Goal: Obtain resource: Download file/media

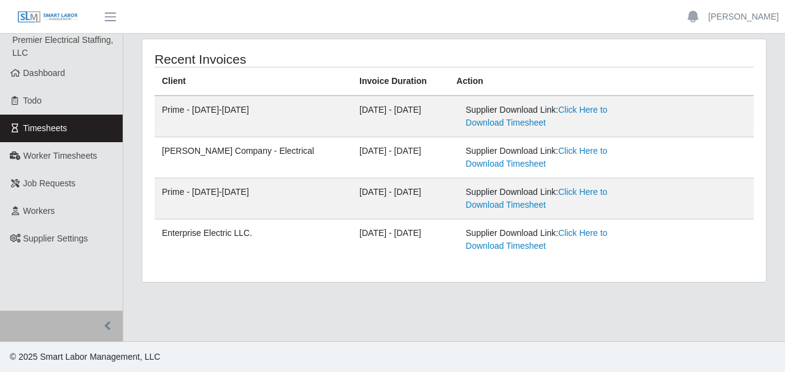
click at [613, 48] on div "Recent Invoices Client Invoice Duration Action Prime - Monday-Sunday 08/11/2025…" at bounding box center [454, 160] width 624 height 243
click at [545, 44] on div "Recent Invoices Client Invoice Duration Action Prime - Monday-Sunday 08/11/2025…" at bounding box center [454, 160] width 624 height 243
click at [569, 234] on link "Click Here to Download Timesheet" at bounding box center [536, 239] width 142 height 23
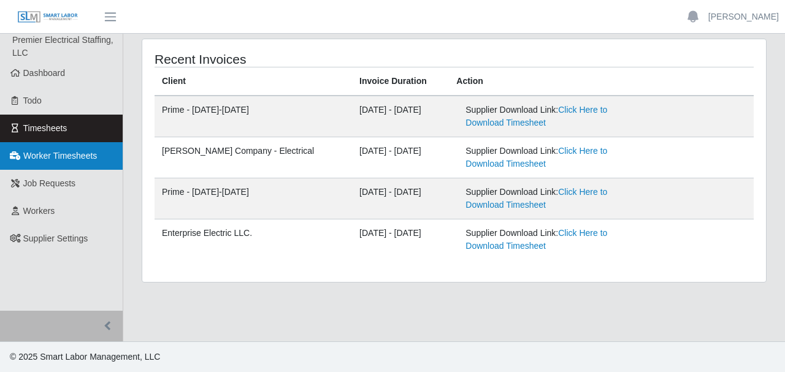
click at [54, 153] on span "Worker Timesheets" at bounding box center [60, 156] width 74 height 10
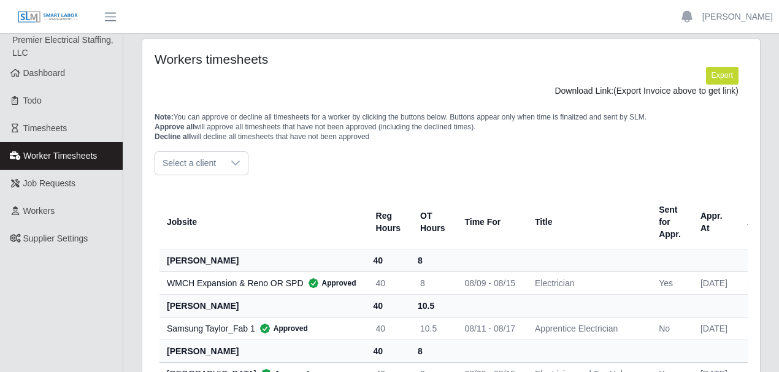
click at [191, 163] on span "Select a client" at bounding box center [189, 163] width 68 height 23
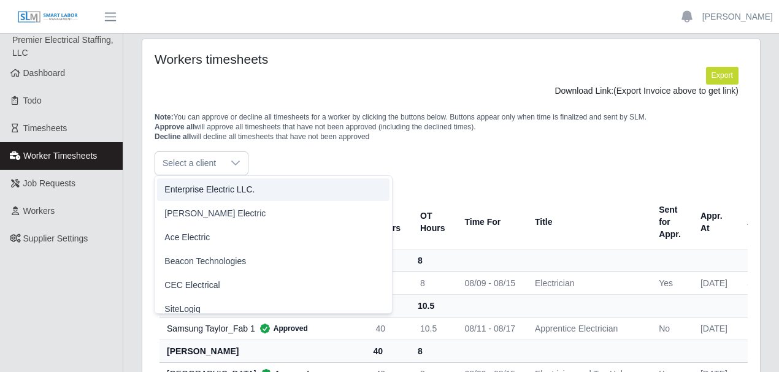
click at [196, 188] on span "Enterprise Electric LLC." at bounding box center [209, 189] width 90 height 13
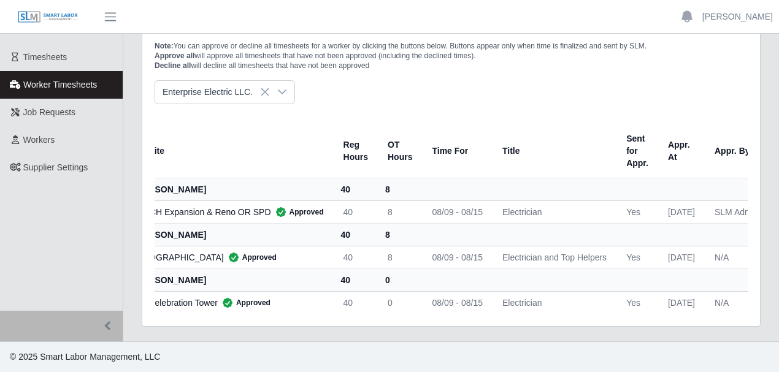
scroll to position [0, 16]
